Goal: Information Seeking & Learning: Learn about a topic

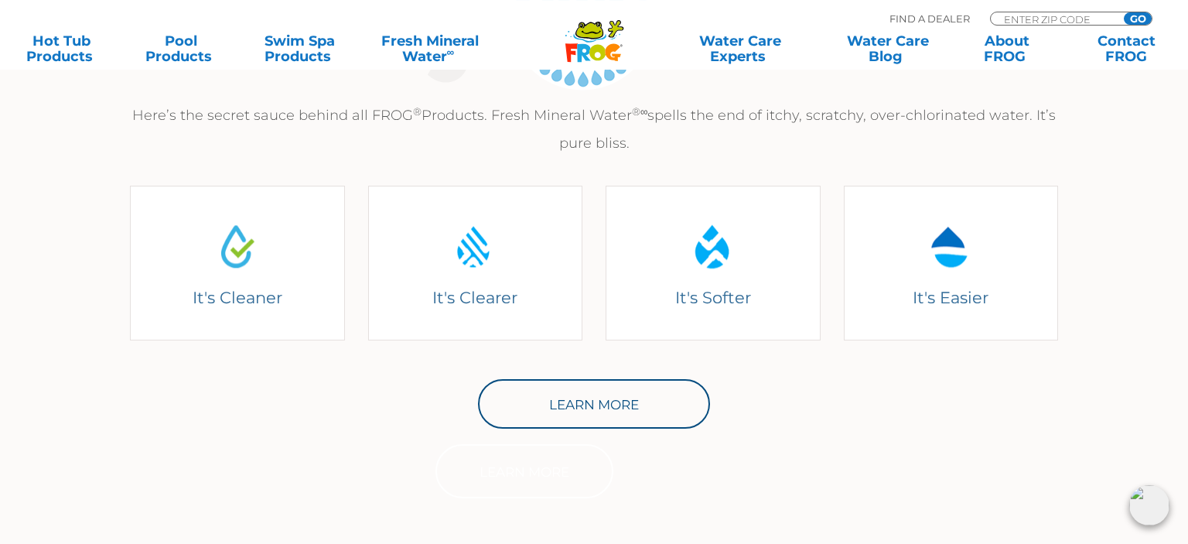
scroll to position [629, 0]
click at [805, 462] on div "Learn More Learn More" at bounding box center [593, 433] width 951 height 127
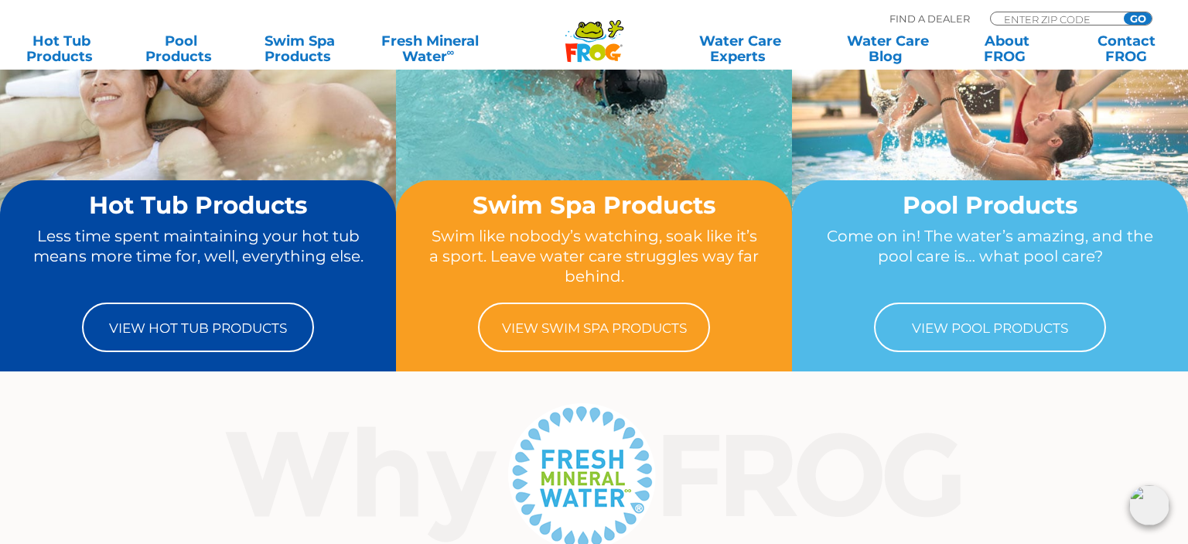
scroll to position [0, 0]
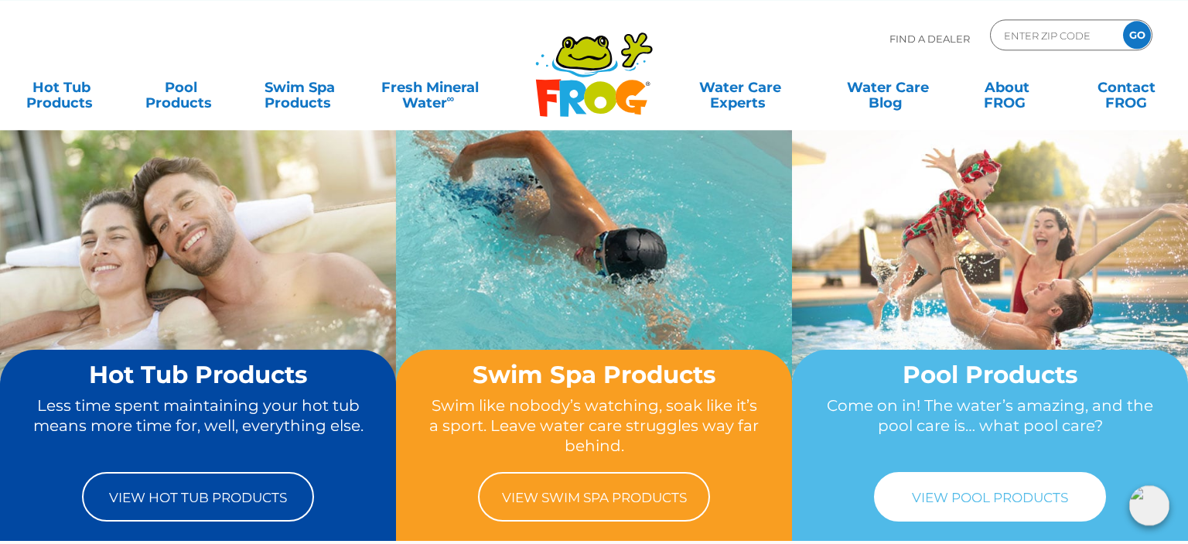
click at [939, 493] on link "View Pool Products" at bounding box center [990, 496] width 232 height 49
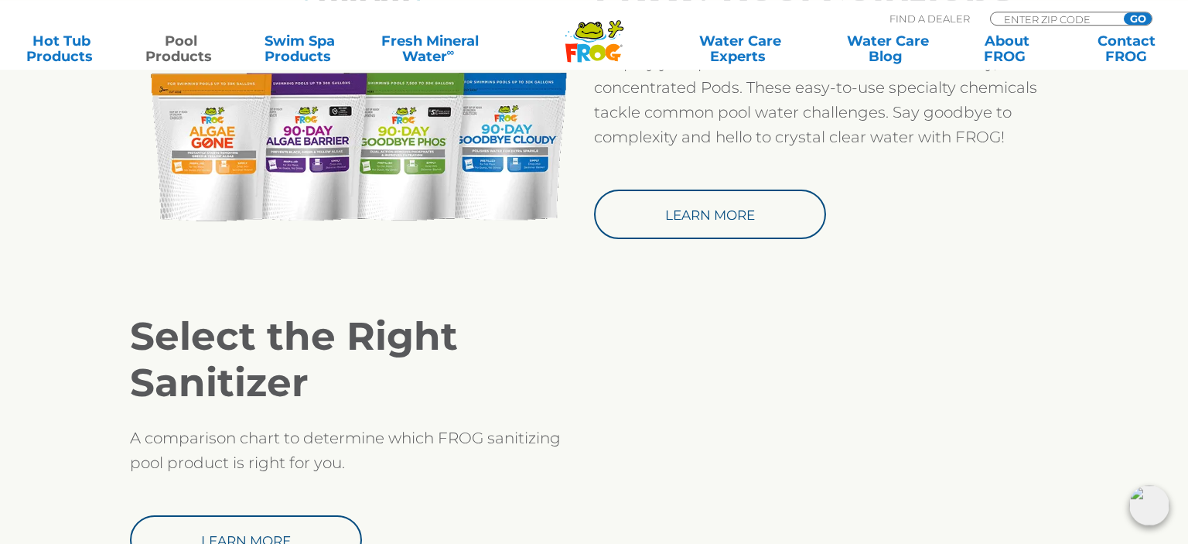
scroll to position [1349, 0]
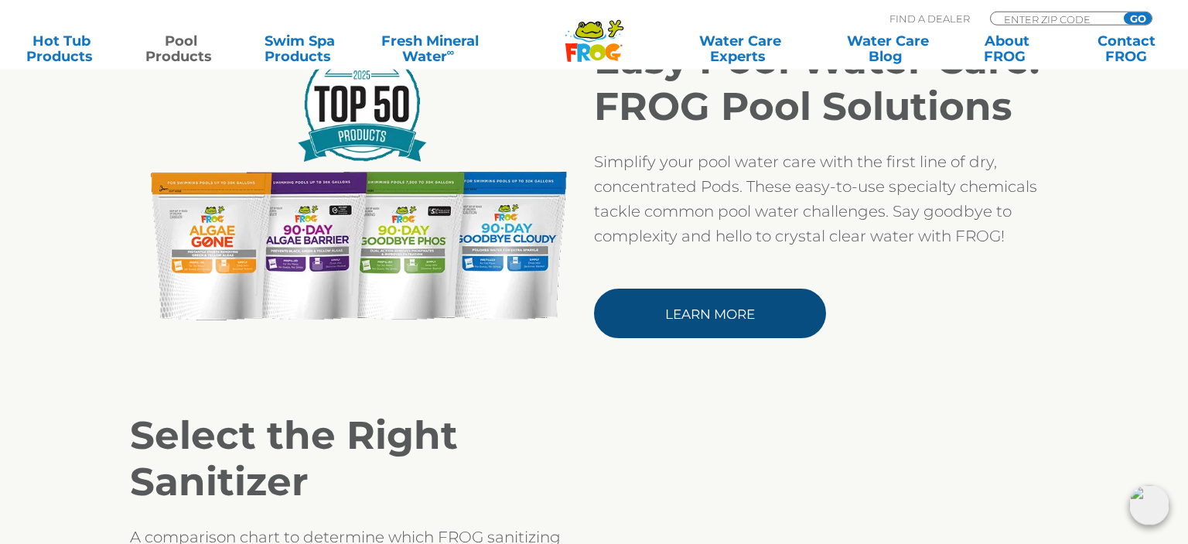
click at [715, 299] on link "Learn More" at bounding box center [710, 312] width 232 height 49
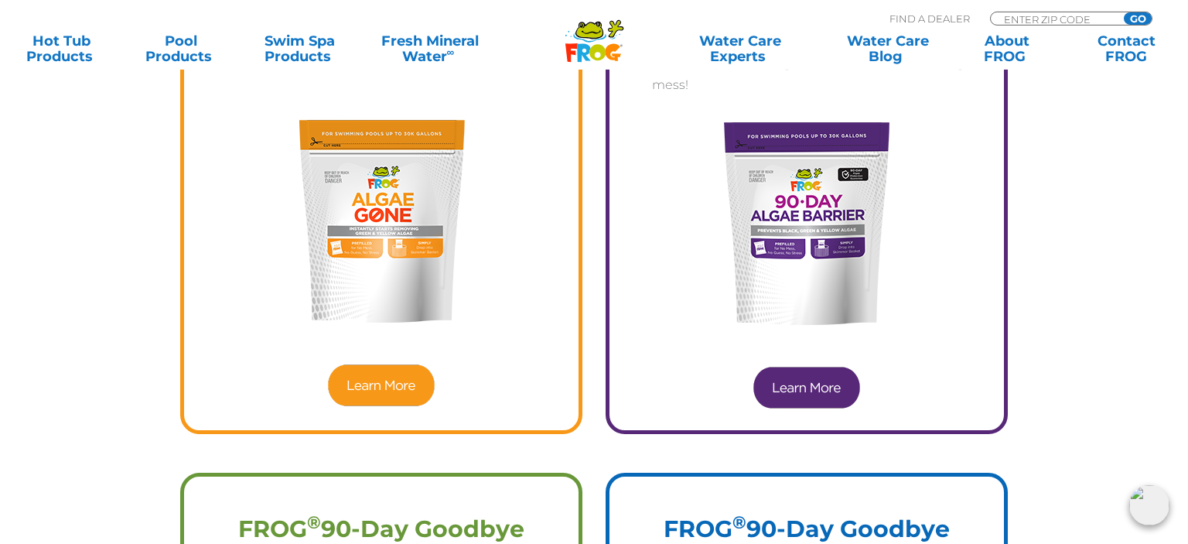
scroll to position [1762, 0]
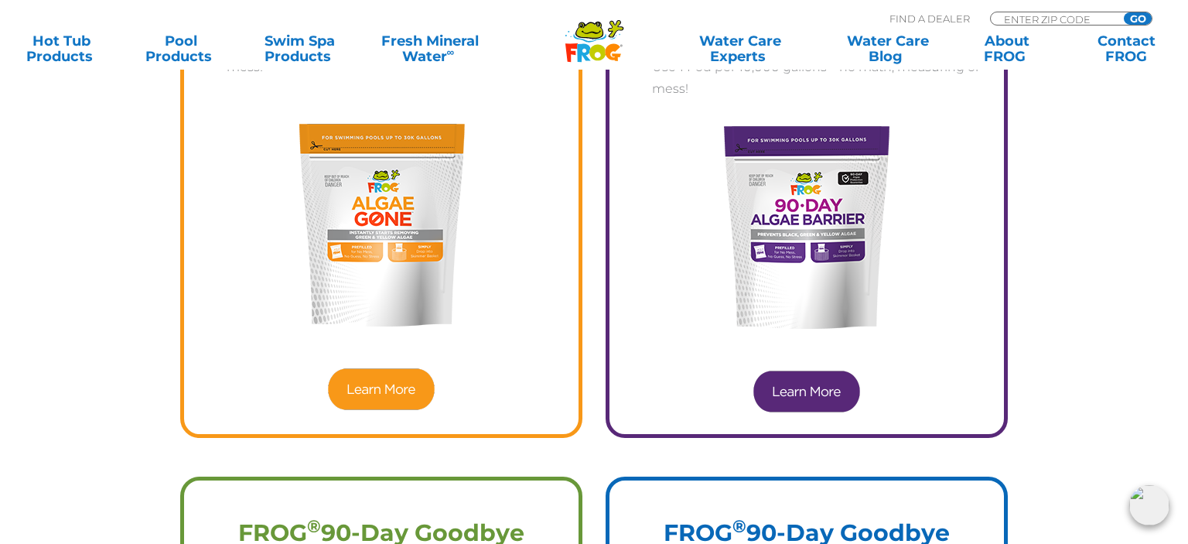
click at [384, 380] on img at bounding box center [381, 389] width 111 height 46
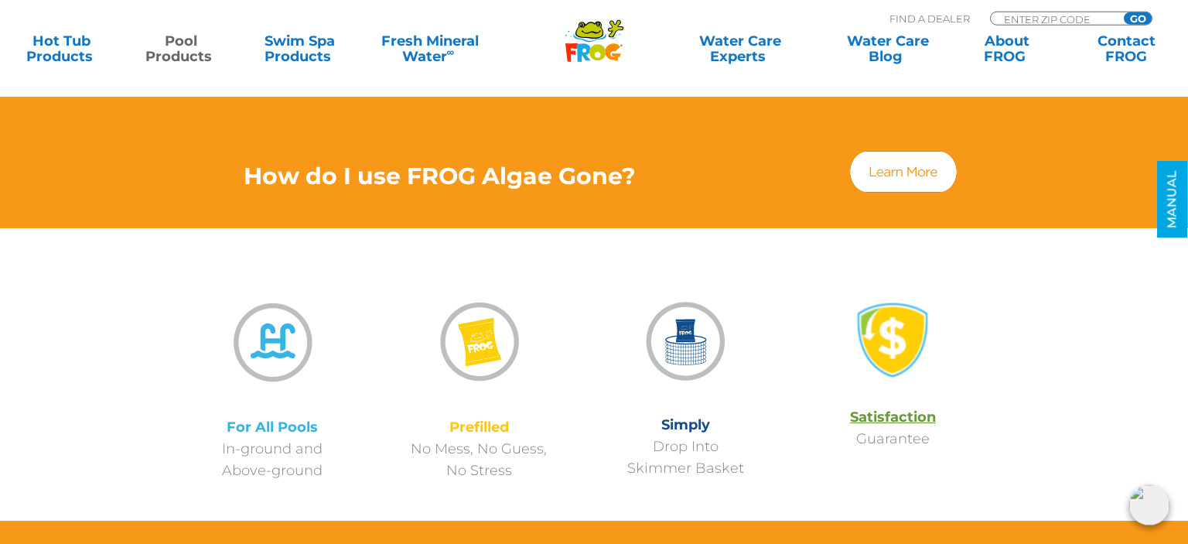
scroll to position [1069, 0]
